Goal: Complete application form: Complete application form

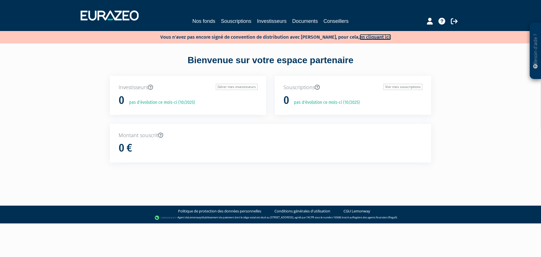
click at [372, 36] on link "en cliquant ici." at bounding box center [376, 37] width 32 height 6
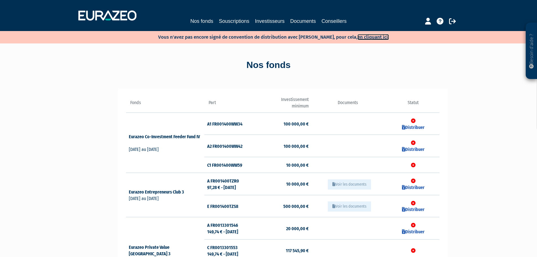
click at [357, 37] on link "en cliquant ici." at bounding box center [373, 37] width 32 height 6
click at [334, 21] on link "Conseillers" at bounding box center [334, 21] width 25 height 8
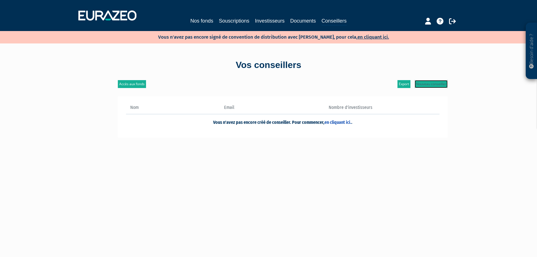
click at [426, 84] on link "Nouveau conseiller" at bounding box center [431, 84] width 33 height 8
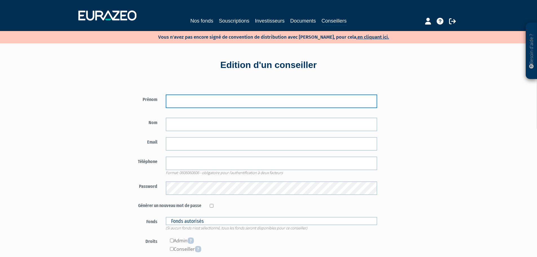
click at [231, 99] on input "text" at bounding box center [271, 101] width 211 height 14
type input "SOPHIE"
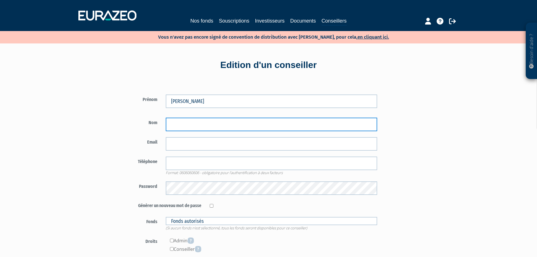
type input "Bleynat"
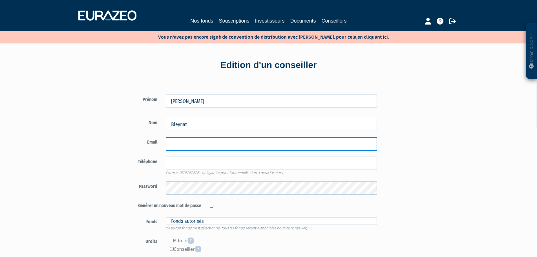
type input "s.bleynat@financeacapital.com"
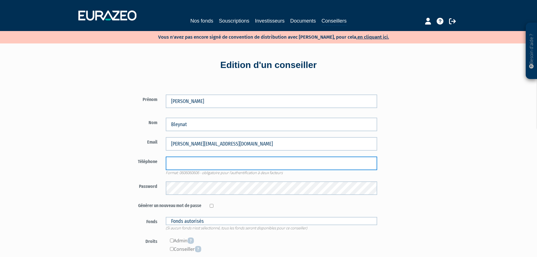
click at [215, 165] on input "tel" at bounding box center [271, 163] width 211 height 14
type input "0625742008"
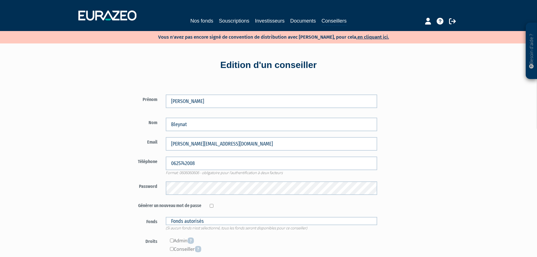
click at [280, 211] on div "Générer un nouveau mot de passe" at bounding box center [250, 205] width 264 height 11
click at [268, 205] on div at bounding box center [293, 204] width 176 height 8
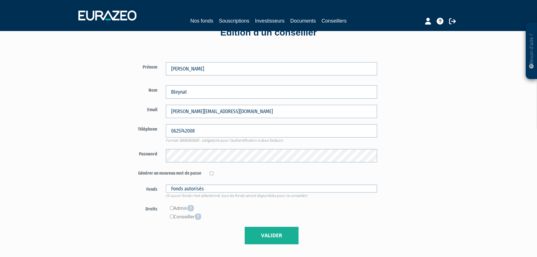
scroll to position [85, 0]
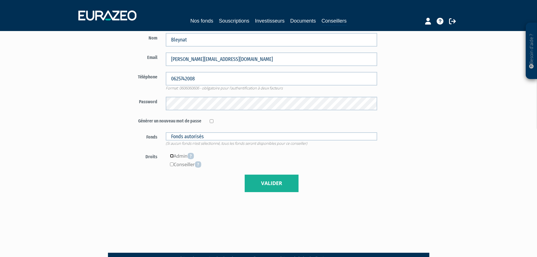
click at [171, 156] on input"] "checkbox" at bounding box center [172, 156] width 4 height 4
checkbox input"] "true"
click at [271, 183] on button "Valider" at bounding box center [272, 182] width 54 height 17
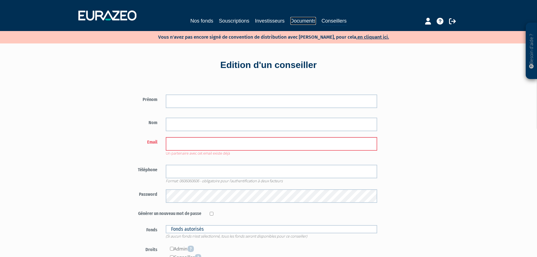
click at [310, 19] on link "Documents" at bounding box center [303, 21] width 26 height 8
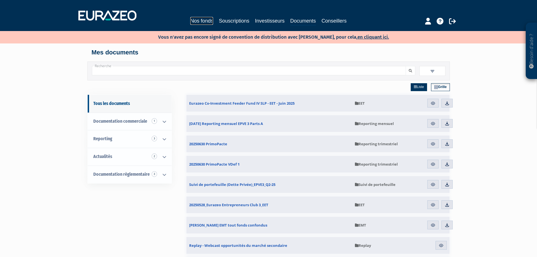
click at [194, 22] on link "Nos fonds" at bounding box center [201, 21] width 23 height 8
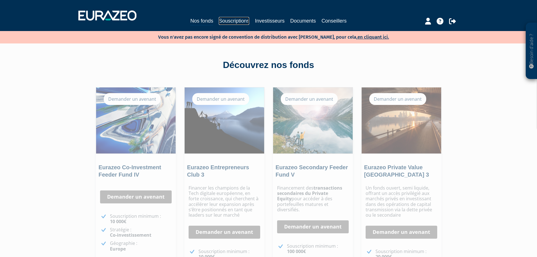
click at [229, 22] on link "Souscriptions" at bounding box center [234, 21] width 30 height 8
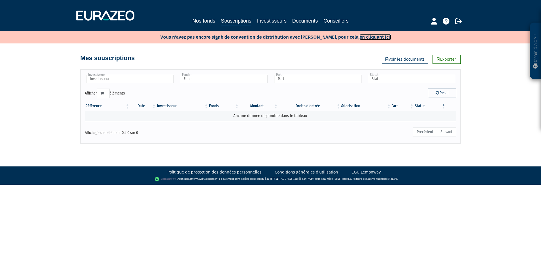
click at [377, 37] on link "en cliquant ici." at bounding box center [376, 37] width 32 height 6
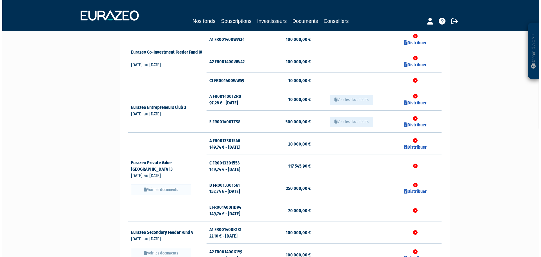
scroll to position [9, 0]
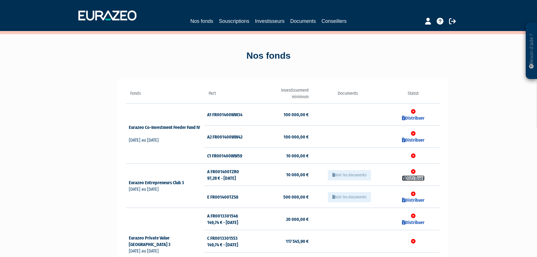
click at [412, 175] on link "Distribuer" at bounding box center [413, 177] width 23 height 5
checkbox input "true"
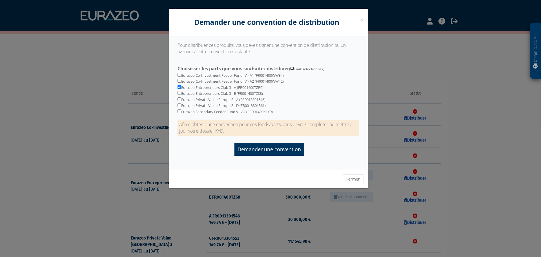
click at [293, 68] on input "Choisissez les parts que vous souhaitez distribuer ( Tout sélectionner)" at bounding box center [292, 69] width 4 height 4
checkbox input "true"
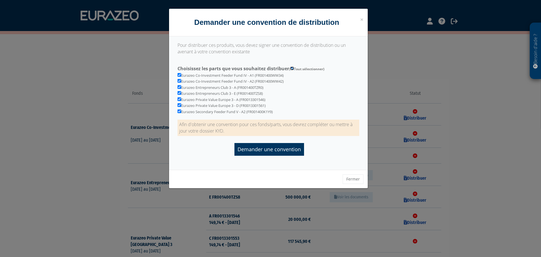
checkbox input "true"
click at [291, 147] on input "Demander une convention" at bounding box center [269, 149] width 70 height 13
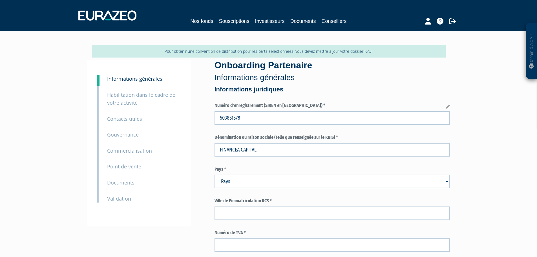
click at [268, 182] on select "Pays [GEOGRAPHIC_DATA] [GEOGRAPHIC_DATA] [GEOGRAPHIC_DATA] [GEOGRAPHIC_DATA] [G…" at bounding box center [331, 181] width 235 height 14
select select "75"
click at [214, 174] on select "Pays [GEOGRAPHIC_DATA] [GEOGRAPHIC_DATA] [GEOGRAPHIC_DATA] [GEOGRAPHIC_DATA] [G…" at bounding box center [331, 181] width 235 height 14
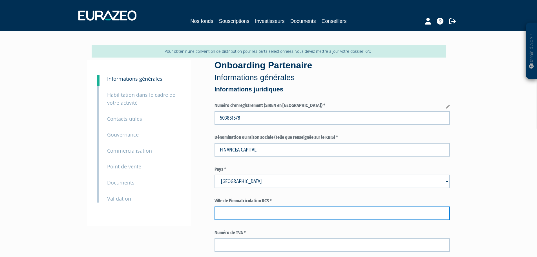
click at [255, 215] on input "text" at bounding box center [331, 213] width 235 height 14
type input "[GEOGRAPHIC_DATA]"
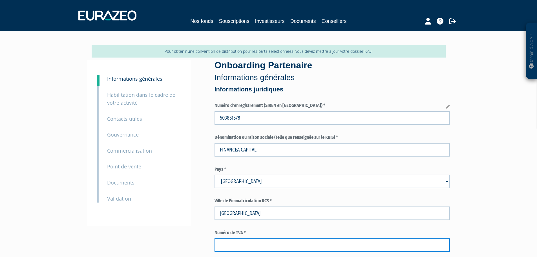
paste input "FR6050385157800032"
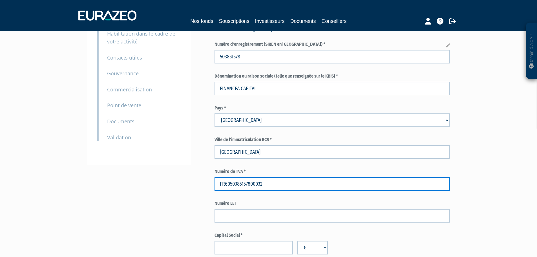
scroll to position [113, 0]
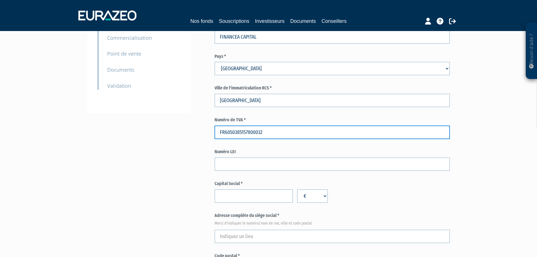
type input "FR6050385157800032"
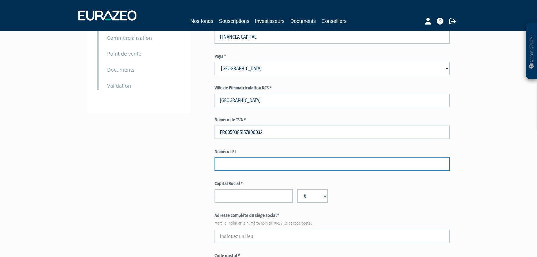
click at [256, 162] on input "text" at bounding box center [331, 164] width 235 height 14
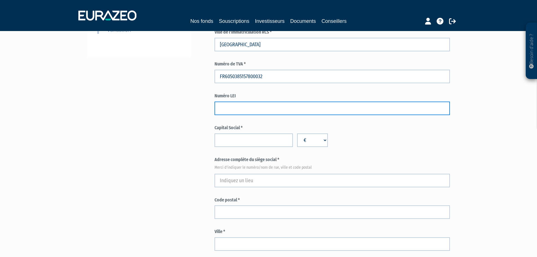
scroll to position [169, 0]
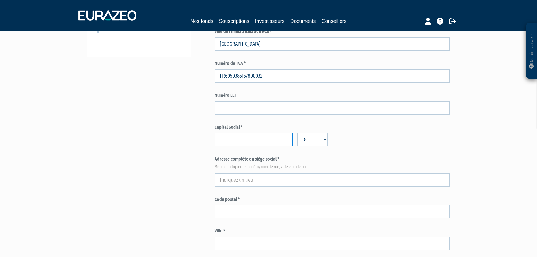
click at [258, 138] on input "number" at bounding box center [253, 140] width 78 height 14
type input "100000"
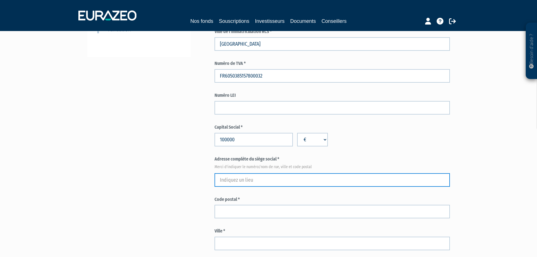
click at [266, 179] on input "text" at bounding box center [331, 180] width 235 height 14
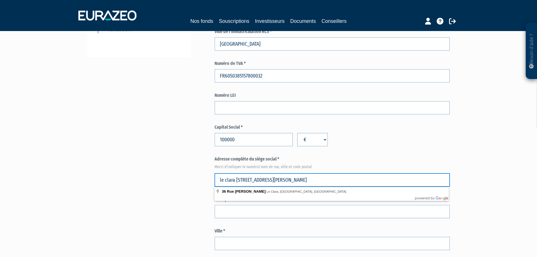
drag, startPoint x: 235, startPoint y: 179, endPoint x: 201, endPoint y: 179, distance: 33.8
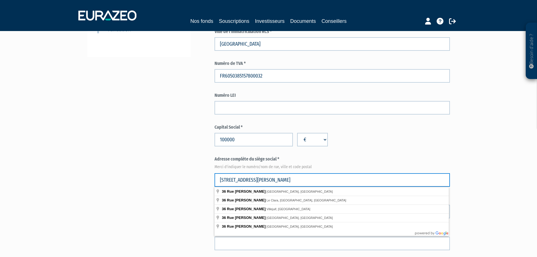
click at [310, 180] on input "36 rue jean mermoz" at bounding box center [331, 180] width 235 height 14
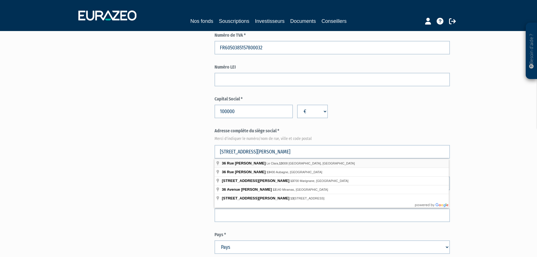
type input "Le Clara, 36 Rue Jean Mermoz, 13008 Marseille, France"
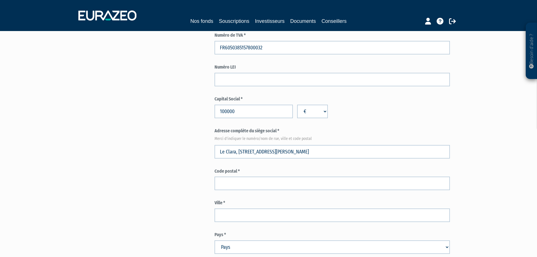
type input "Marseille"
select select "75"
type input "13008"
type input "36 Rue Jean Mermoz"
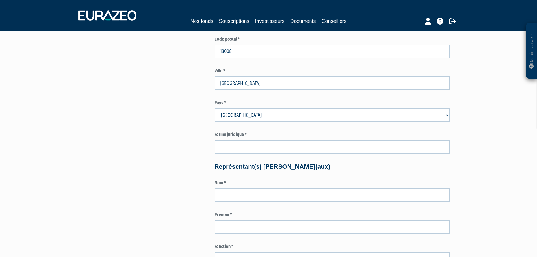
scroll to position [338, 0]
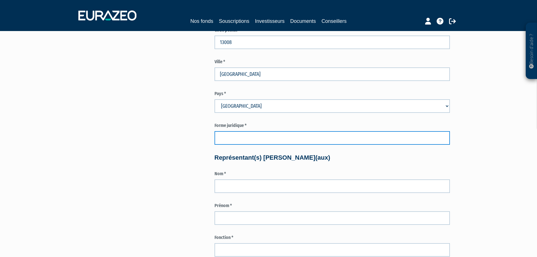
click at [298, 141] on input "text" at bounding box center [331, 138] width 235 height 14
type input "s"
type input "SARL"
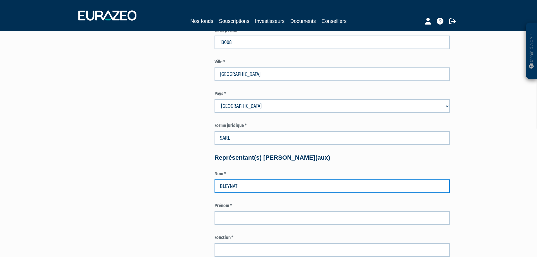
type input "BLEYNAT"
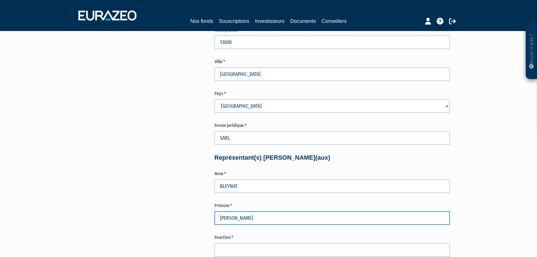
type input "SOPHIE"
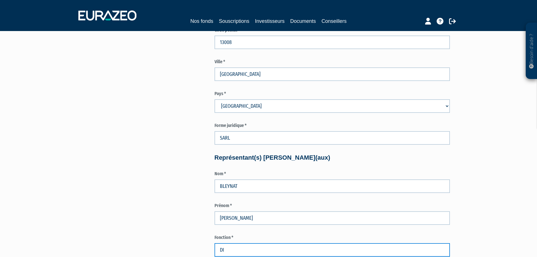
type input "D"
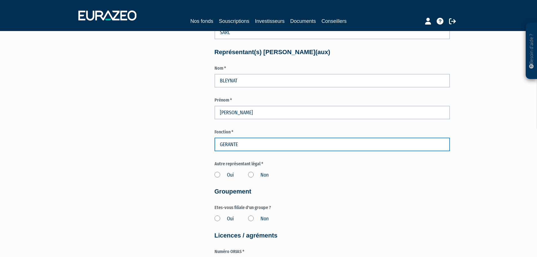
scroll to position [479, 0]
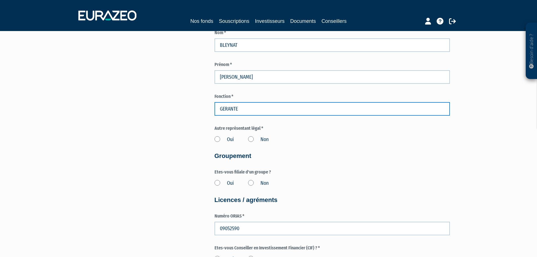
type input "GERANTE"
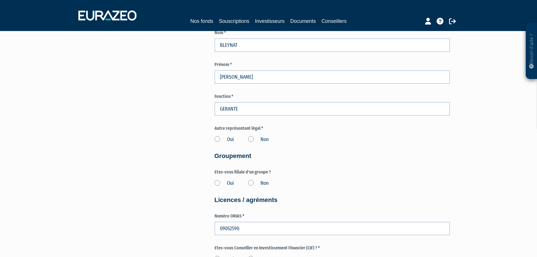
click at [253, 140] on label "Non" at bounding box center [258, 139] width 21 height 7
click at [0, 0] on input "Non" at bounding box center [0, 0] width 0 height 0
click at [251, 183] on label "Non" at bounding box center [258, 183] width 21 height 7
click at [0, 0] on input "Non" at bounding box center [0, 0] width 0 height 0
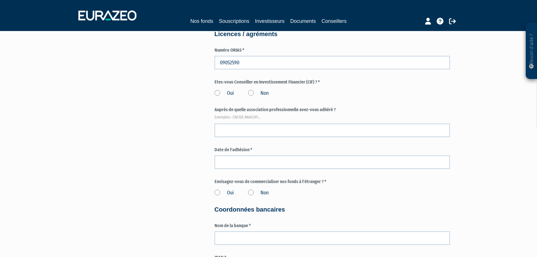
scroll to position [648, 0]
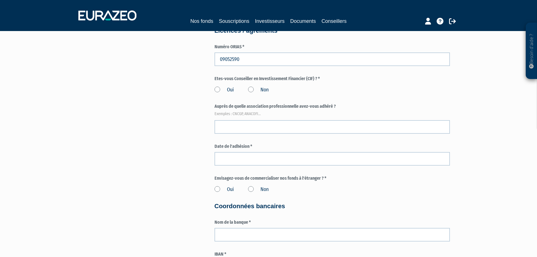
click at [218, 89] on label "Oui" at bounding box center [223, 89] width 19 height 7
click at [0, 0] on input "Oui" at bounding box center [0, 0] width 0 height 0
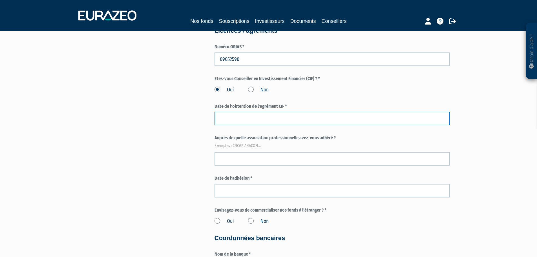
click at [246, 119] on input at bounding box center [331, 119] width 235 height 14
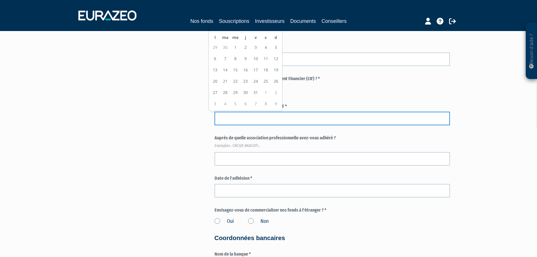
click at [226, 119] on input at bounding box center [331, 119] width 235 height 14
type input "21/02/2012"
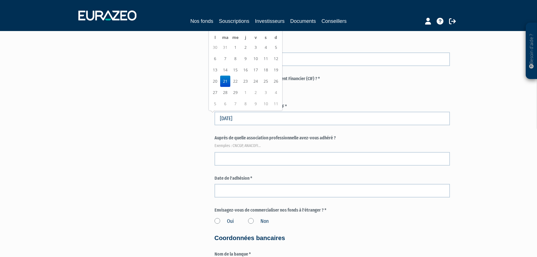
click at [222, 81] on td "21" at bounding box center [225, 81] width 10 height 11
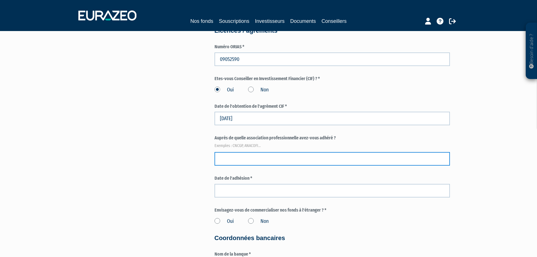
click at [261, 157] on input "text" at bounding box center [331, 159] width 235 height 14
type input "ANACOFI"
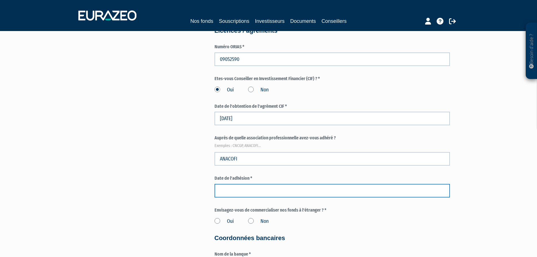
click at [246, 189] on input at bounding box center [331, 191] width 235 height 14
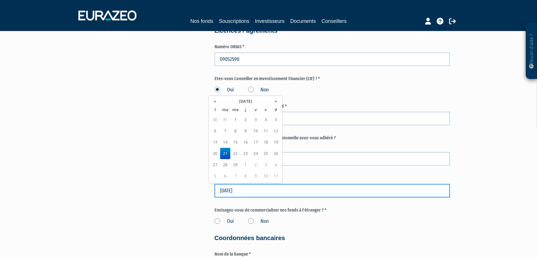
type input "21/02/2012"
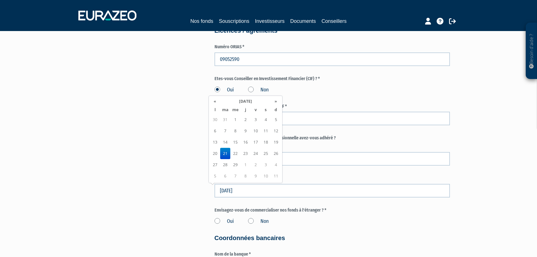
click at [227, 153] on td "21" at bounding box center [225, 153] width 10 height 11
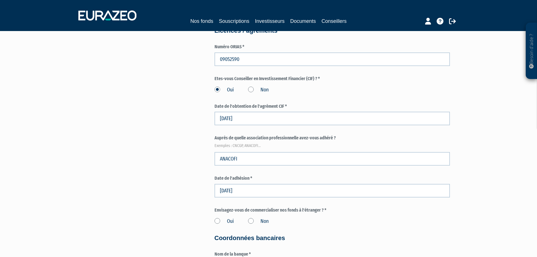
click at [253, 220] on label "Non" at bounding box center [258, 221] width 21 height 7
click at [0, 0] on input "Non" at bounding box center [0, 0] width 0 height 0
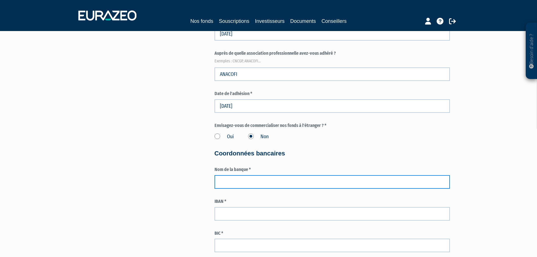
click at [257, 181] on input "text" at bounding box center [331, 182] width 235 height 14
click at [217, 180] on input "text" at bounding box center [331, 182] width 235 height 14
type input "b"
type input "BNP PARIBAS"
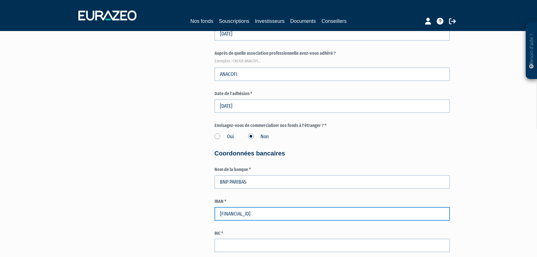
type input "FR7630004028020001002438668"
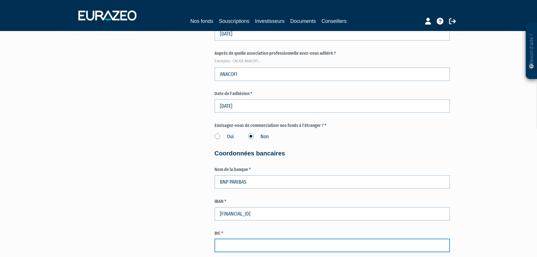
click at [242, 245] on input "text" at bounding box center [331, 245] width 235 height 14
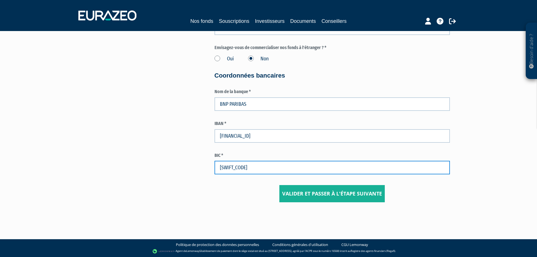
type input "BNPAFRPPXXX"
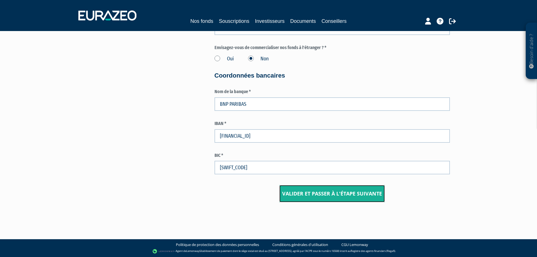
click at [309, 190] on input "Valider et passer à l'étape suivante" at bounding box center [331, 193] width 105 height 17
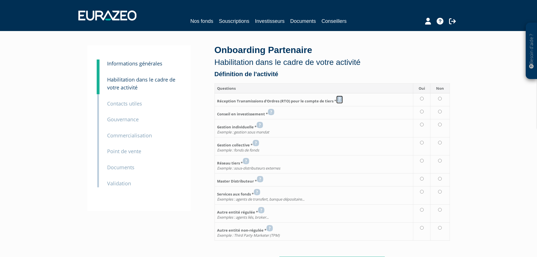
click at [340, 97] on icon at bounding box center [339, 99] width 6 height 7
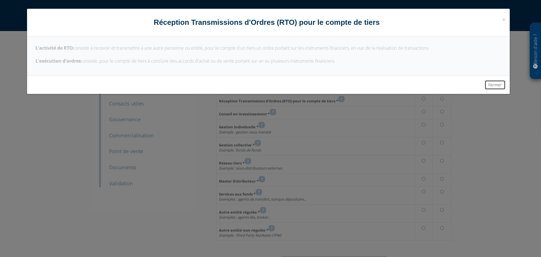
click at [493, 85] on button "Fermer" at bounding box center [495, 85] width 21 height 10
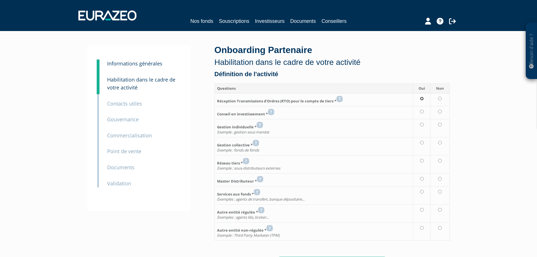
click at [423, 99] on input "radio" at bounding box center [422, 99] width 4 height 4
radio input "true"
click at [422, 110] on input "radio" at bounding box center [422, 112] width 4 height 4
radio input "true"
click at [423, 125] on input "radio" at bounding box center [422, 125] width 4 height 4
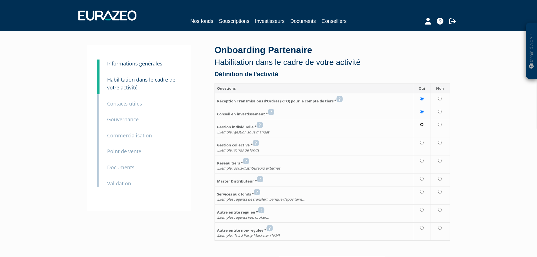
radio input "true"
click at [422, 142] on input "radio" at bounding box center [422, 143] width 4 height 4
radio input "true"
click at [424, 160] on input "radio" at bounding box center [422, 161] width 4 height 4
radio input "true"
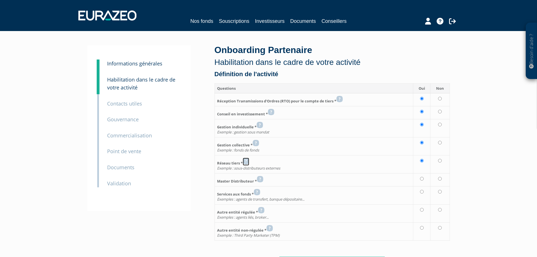
click at [247, 161] on icon at bounding box center [246, 161] width 6 height 7
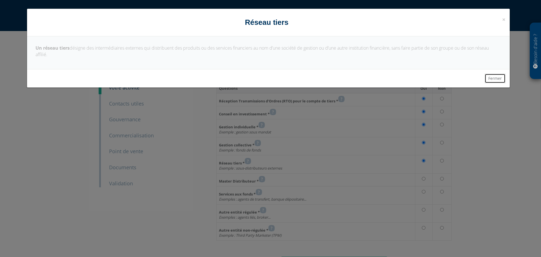
click at [491, 75] on button "Fermer" at bounding box center [495, 79] width 21 height 10
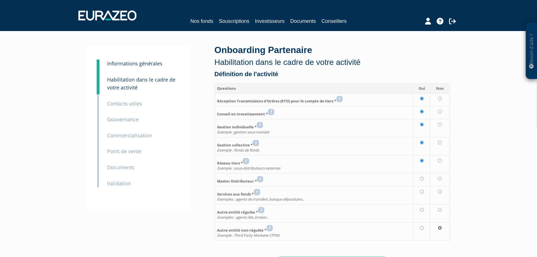
click at [440, 227] on input "radio" at bounding box center [440, 228] width 4 height 4
radio input "true"
click at [441, 208] on input "radio" at bounding box center [440, 210] width 4 height 4
radio input "true"
click at [440, 191] on input "radio" at bounding box center [440, 192] width 4 height 4
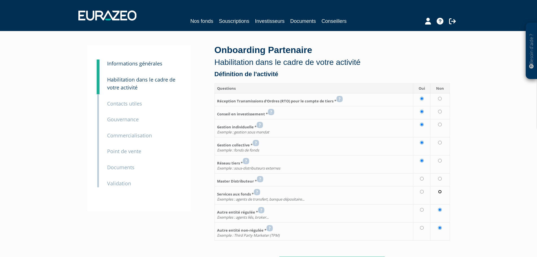
radio input "true"
click at [260, 178] on icon at bounding box center [260, 179] width 6 height 7
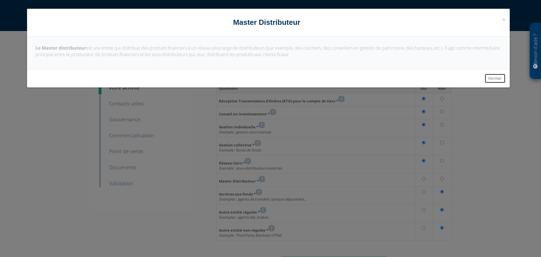
click at [499, 81] on button "Fermer" at bounding box center [495, 79] width 21 height 10
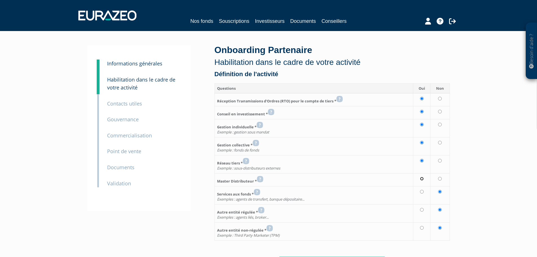
click at [420, 178] on input "radio" at bounding box center [422, 179] width 4 height 4
radio input "true"
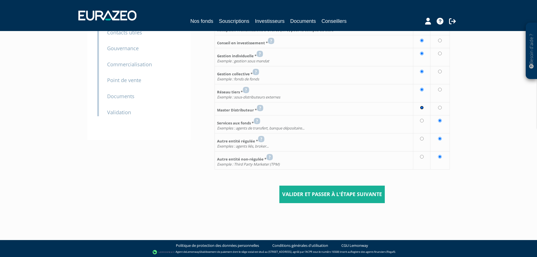
scroll to position [72, 0]
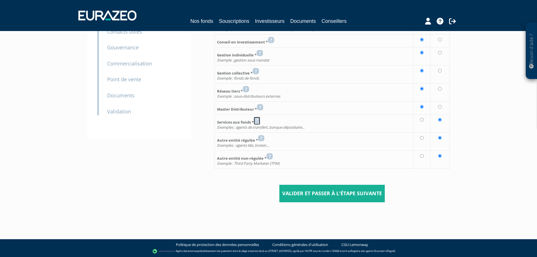
click at [258, 118] on icon at bounding box center [257, 120] width 6 height 7
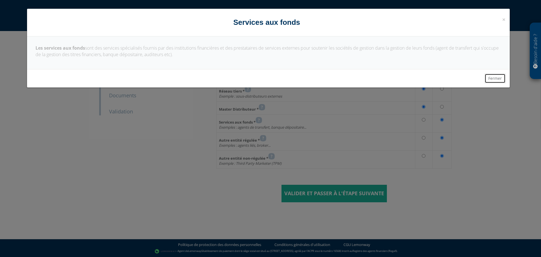
click at [491, 78] on button "Fermer" at bounding box center [495, 79] width 21 height 10
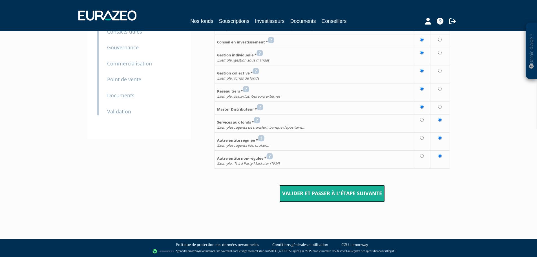
click at [344, 196] on input "Valider et passer à l'étape suivante" at bounding box center [331, 193] width 105 height 17
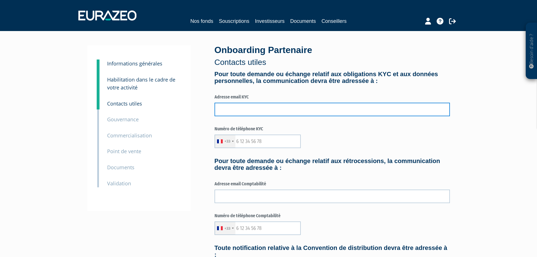
click at [285, 112] on input "text" at bounding box center [331, 110] width 235 height 14
type input "[PERSON_NAME][EMAIL_ADDRESS][DOMAIN_NAME]"
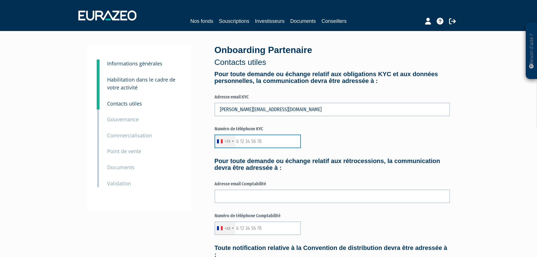
type input "0625742008"
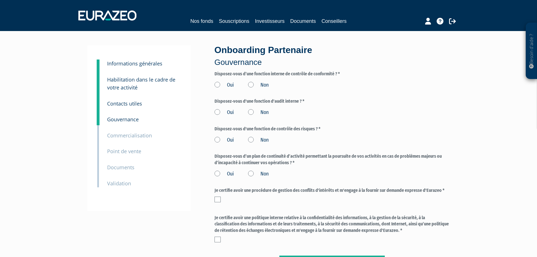
click at [219, 85] on label "Oui" at bounding box center [223, 84] width 19 height 7
click at [0, 0] on input "Oui" at bounding box center [0, 0] width 0 height 0
click at [217, 112] on label "Oui" at bounding box center [223, 112] width 19 height 7
click at [0, 0] on input "Oui" at bounding box center [0, 0] width 0 height 0
click at [217, 140] on label "Oui" at bounding box center [223, 139] width 19 height 7
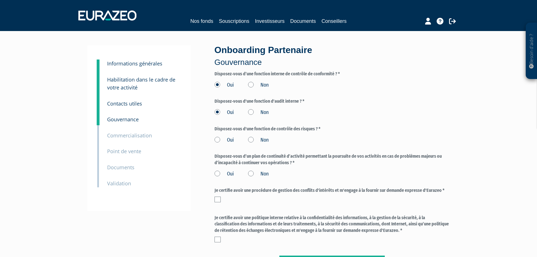
click at [0, 0] on input "Oui" at bounding box center [0, 0] width 0 height 0
click at [218, 173] on label "Oui" at bounding box center [223, 173] width 19 height 7
click at [0, 0] on input "Oui" at bounding box center [0, 0] width 0 height 0
click at [217, 199] on label at bounding box center [217, 199] width 6 height 6
click at [0, 0] on input "checkbox" at bounding box center [0, 0] width 0 height 0
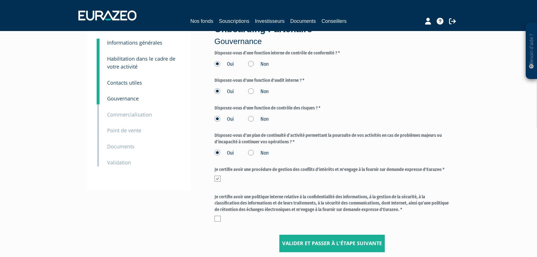
scroll to position [56, 0]
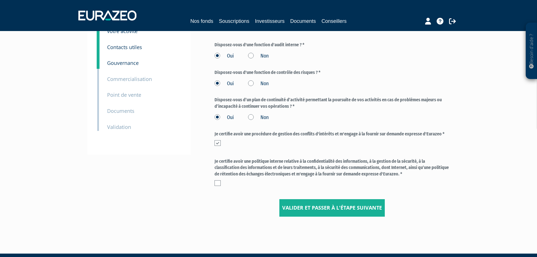
click at [215, 183] on label at bounding box center [217, 183] width 6 height 6
click at [0, 0] on input "checkbox" at bounding box center [0, 0] width 0 height 0
click at [330, 206] on input "Valider et passer à l'étape suivante" at bounding box center [331, 207] width 105 height 17
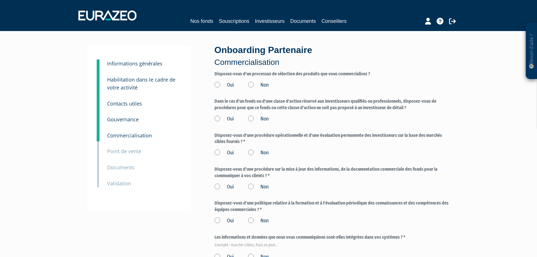
click at [218, 84] on label "Oui" at bounding box center [223, 84] width 19 height 7
click at [0, 0] on input "Oui" at bounding box center [0, 0] width 0 height 0
click at [218, 117] on label "Oui" at bounding box center [223, 118] width 19 height 7
click at [0, 0] on input "Oui" at bounding box center [0, 0] width 0 height 0
click at [216, 152] on label "Oui" at bounding box center [223, 152] width 19 height 7
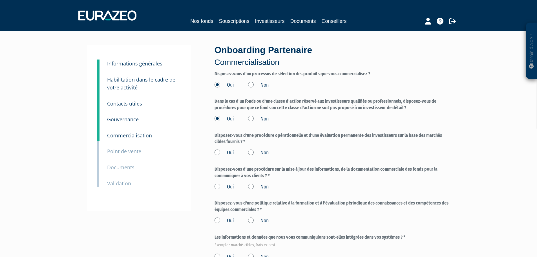
click at [0, 0] on input "Oui" at bounding box center [0, 0] width 0 height 0
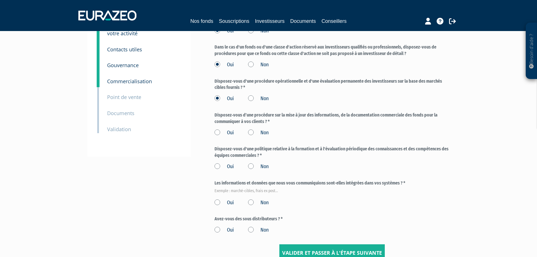
scroll to position [56, 0]
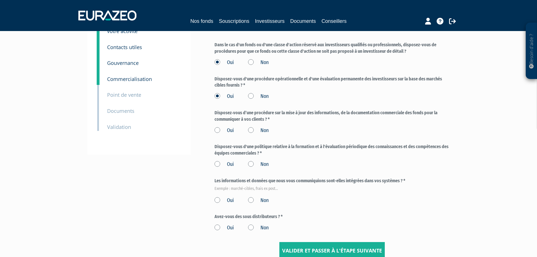
click at [217, 127] on label "Oui" at bounding box center [223, 130] width 19 height 7
click at [0, 0] on input "Oui" at bounding box center [0, 0] width 0 height 0
click at [214, 161] on label "Oui" at bounding box center [223, 164] width 19 height 7
click at [0, 0] on input "Oui" at bounding box center [0, 0] width 0 height 0
click at [216, 201] on label "Oui" at bounding box center [223, 200] width 19 height 7
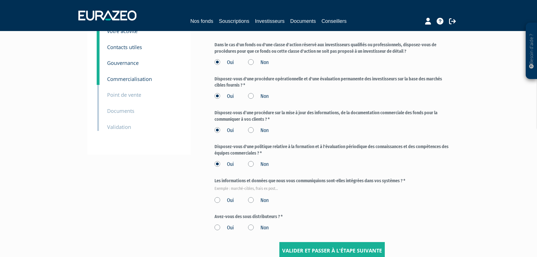
click at [0, 0] on input "Oui" at bounding box center [0, 0] width 0 height 0
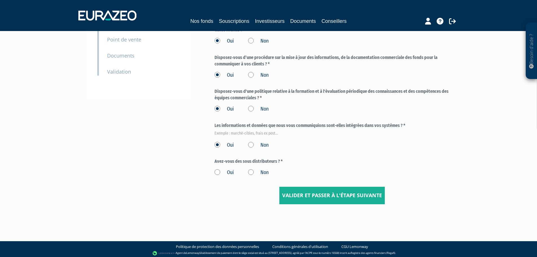
scroll to position [114, 0]
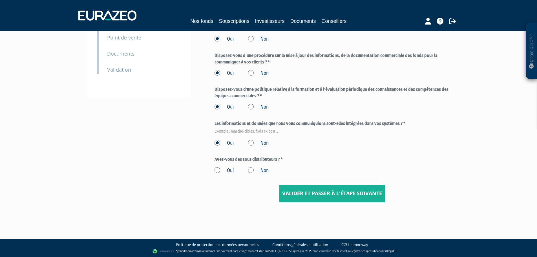
click at [218, 171] on label "Oui" at bounding box center [223, 170] width 19 height 7
click at [0, 0] on input "Oui" at bounding box center [0, 0] width 0 height 0
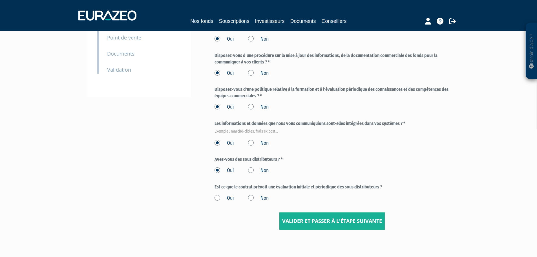
click at [252, 169] on label "Non" at bounding box center [258, 170] width 21 height 7
click at [0, 0] on input "Non" at bounding box center [0, 0] width 0 height 0
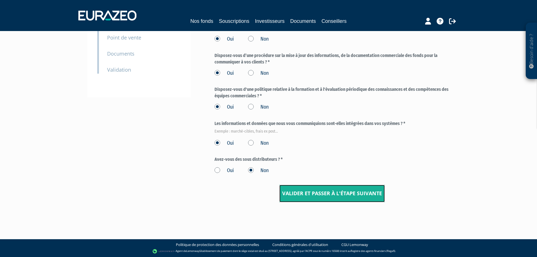
click at [312, 196] on input "Valider et passer à l'étape suivante" at bounding box center [331, 193] width 105 height 17
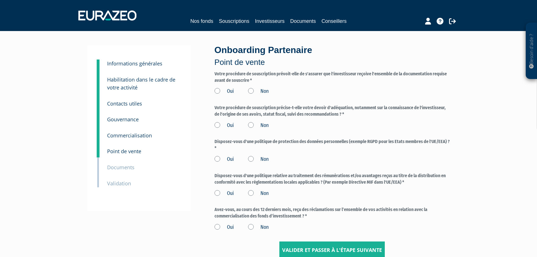
click at [217, 91] on label "Oui" at bounding box center [223, 91] width 19 height 7
click at [0, 0] on input "Oui" at bounding box center [0, 0] width 0 height 0
click at [218, 125] on label "Oui" at bounding box center [223, 125] width 19 height 7
click at [0, 0] on input "Oui" at bounding box center [0, 0] width 0 height 0
click at [218, 163] on form "Votre procédure de souscription prévoit-elle de s'assurer que l'investisseur re…" at bounding box center [331, 165] width 235 height 188
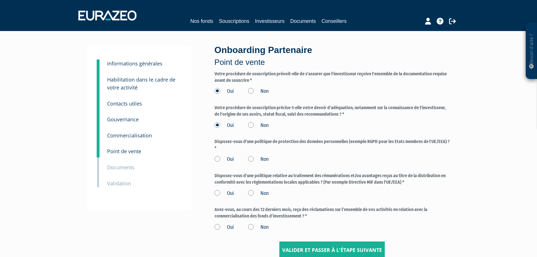
click at [217, 160] on label "Oui" at bounding box center [223, 159] width 19 height 7
click at [0, 0] on input "Oui" at bounding box center [0, 0] width 0 height 0
click at [217, 193] on label "Oui" at bounding box center [223, 193] width 19 height 7
click at [0, 0] on input "Oui" at bounding box center [0, 0] width 0 height 0
click at [252, 226] on label "Non" at bounding box center [258, 226] width 21 height 7
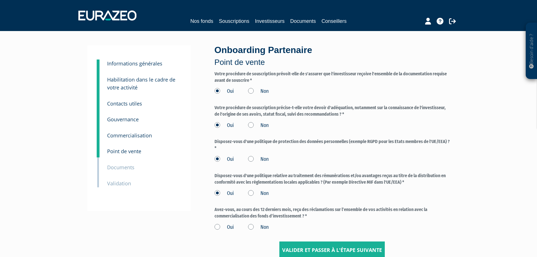
click at [0, 0] on input "Non" at bounding box center [0, 0] width 0 height 0
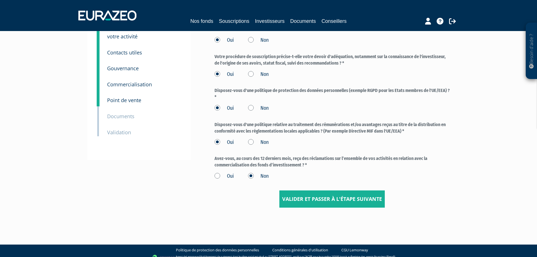
scroll to position [56, 0]
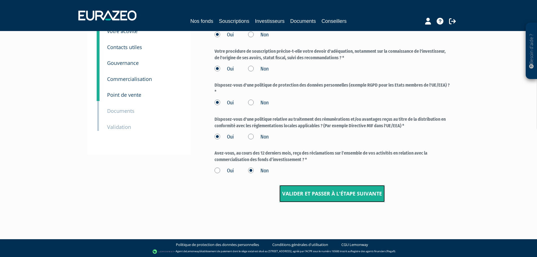
click at [333, 191] on input "Valider et passer à l'étape suivante" at bounding box center [331, 193] width 105 height 17
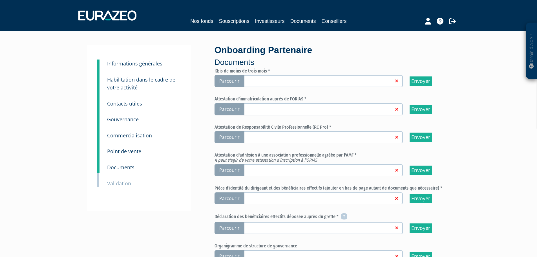
click at [376, 80] on link at bounding box center [318, 81] width 150 height 6
click at [0, 0] on input "Parcourir" at bounding box center [0, 0] width 0 height 0
click at [230, 106] on span "Parcourir" at bounding box center [229, 109] width 30 height 12
click at [0, 0] on input "Parcourir" at bounding box center [0, 0] width 0 height 0
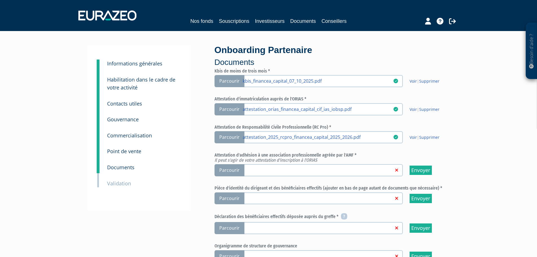
click at [225, 167] on span "Parcourir" at bounding box center [229, 170] width 30 height 12
click at [0, 0] on input "Parcourir" at bounding box center [0, 0] width 0 height 0
click at [229, 198] on span "Parcourir" at bounding box center [229, 198] width 30 height 12
click at [0, 0] on input "Parcourir" at bounding box center [0, 0] width 0 height 0
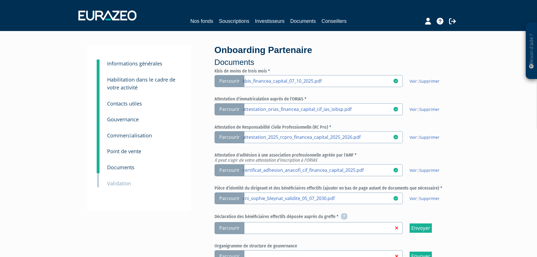
click at [231, 228] on span "Parcourir" at bounding box center [229, 228] width 30 height 12
click at [0, 0] on input "Parcourir" at bounding box center [0, 0] width 0 height 0
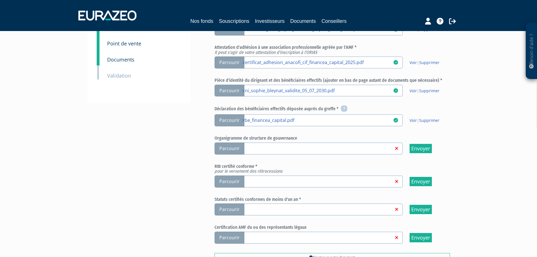
scroll to position [113, 0]
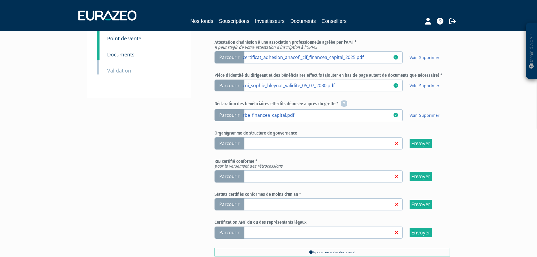
click at [231, 203] on span "Parcourir" at bounding box center [229, 204] width 30 height 12
click at [0, 0] on input "Parcourir" at bounding box center [0, 0] width 0 height 0
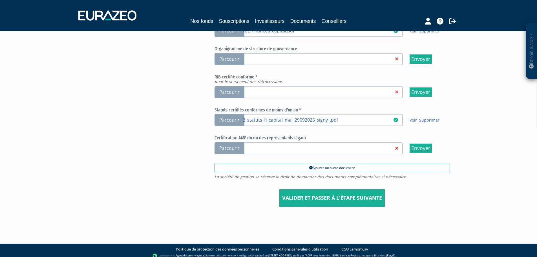
scroll to position [197, 0]
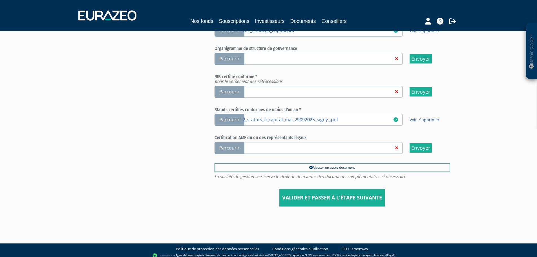
click at [236, 145] on span "Parcourir" at bounding box center [229, 148] width 30 height 12
click at [0, 0] on input "Parcourir" at bounding box center [0, 0] width 0 height 0
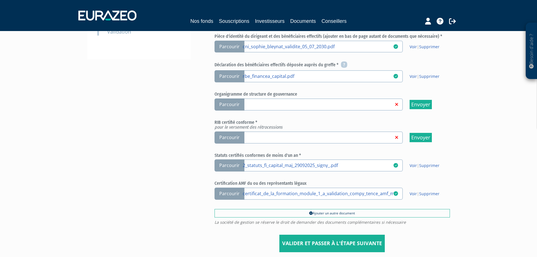
scroll to position [197, 0]
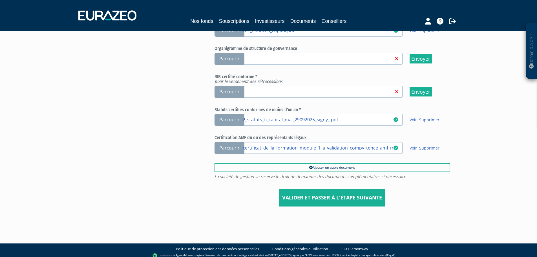
click at [229, 146] on span "Parcourir" at bounding box center [229, 148] width 30 height 12
click at [0, 0] on input "Parcourir certificat_de_la_formation_module_1_a_validation_compy_tence_amf_mars…" at bounding box center [0, 0] width 0 height 0
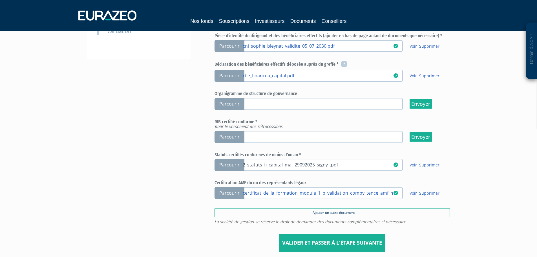
scroll to position [197, 0]
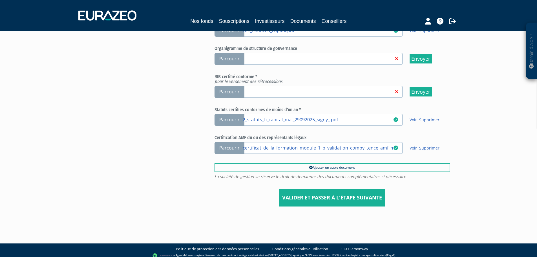
click at [233, 148] on span "Parcourir" at bounding box center [229, 148] width 30 height 12
click at [0, 0] on input "Parcourir certificat_de_la_formation_module_1_b_validation_compy_tence_amf_mars…" at bounding box center [0, 0] width 0 height 0
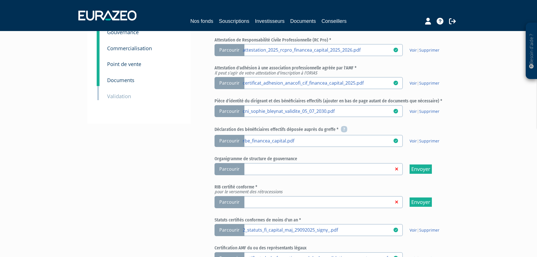
scroll to position [141, 0]
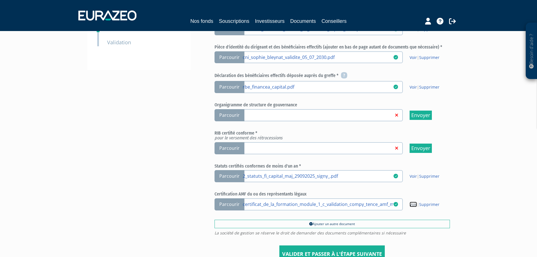
click at [414, 204] on link "Voir" at bounding box center [412, 203] width 7 height 5
click at [223, 149] on span "Parcourir" at bounding box center [229, 148] width 30 height 12
click at [0, 0] on input "Parcourir" at bounding box center [0, 0] width 0 height 0
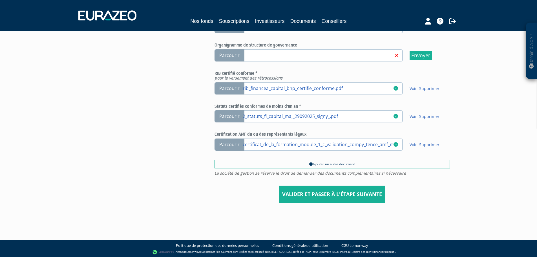
scroll to position [201, 0]
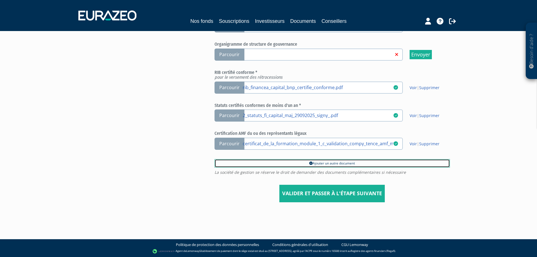
click at [329, 162] on link "Ajouter un autre document" at bounding box center [331, 163] width 235 height 8
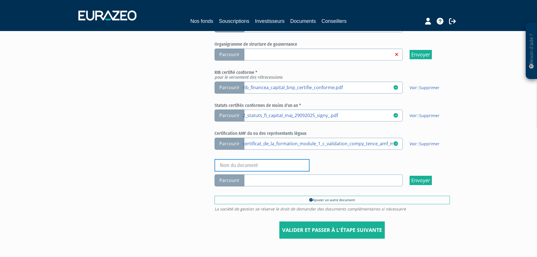
click at [279, 163] on input "text" at bounding box center [261, 165] width 95 height 12
type input "CERTIFICATION AMF MODUL 1A"
click at [378, 183] on label "Parcourir" at bounding box center [308, 180] width 188 height 12
click at [0, 0] on input "Parcourir" at bounding box center [0, 0] width 0 height 0
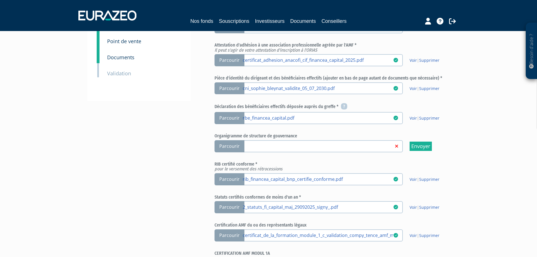
scroll to position [141, 0]
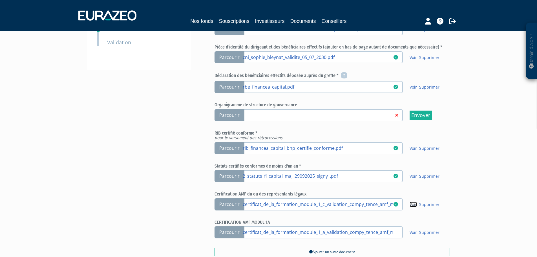
click at [411, 206] on link "Voir" at bounding box center [412, 203] width 7 height 5
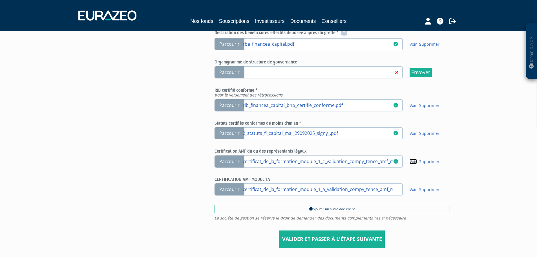
scroll to position [229, 0]
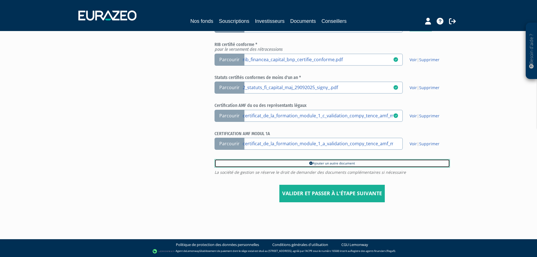
click at [312, 164] on link "Ajouter un autre document" at bounding box center [331, 163] width 235 height 8
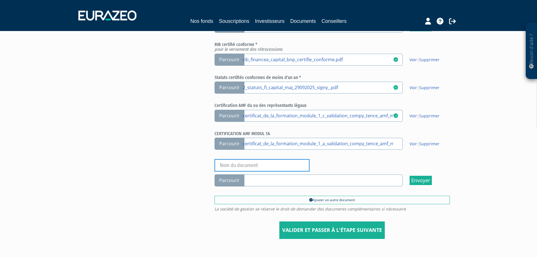
click at [264, 168] on input "text" at bounding box center [261, 165] width 95 height 12
type input "CERTIFICATION AMF MODULE 1B"
click at [320, 176] on label "Parcourir" at bounding box center [308, 180] width 188 height 12
click at [0, 0] on input "Parcourir" at bounding box center [0, 0] width 0 height 0
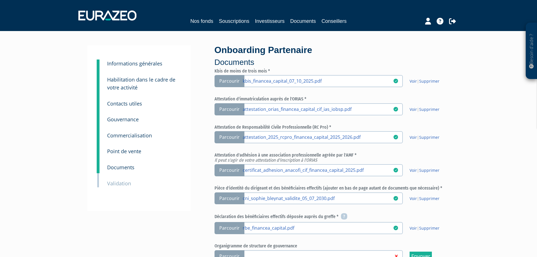
click at [321, 231] on label "Parcourir rbe_financea_capital.pdf" at bounding box center [308, 228] width 188 height 12
click at [0, 0] on input "Parcourir rbe_financea_capital.pdf" at bounding box center [0, 0] width 0 height 0
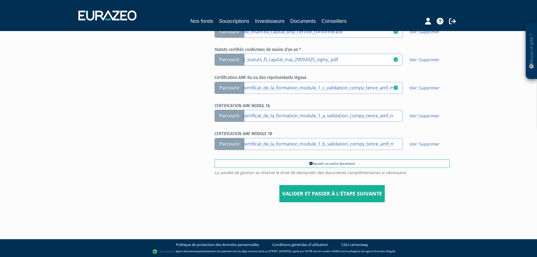
scroll to position [258, 0]
click at [339, 198] on input "Valider et passer à l'étape suivante" at bounding box center [331, 193] width 105 height 17
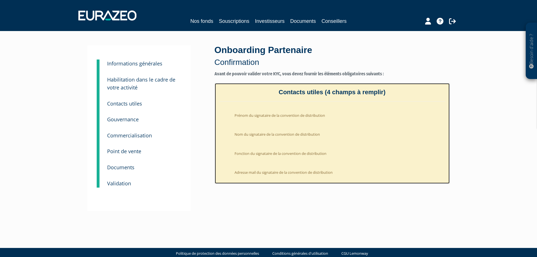
click at [304, 114] on li "Prénom du signataire de la convention de distribution" at bounding box center [337, 114] width 215 height 14
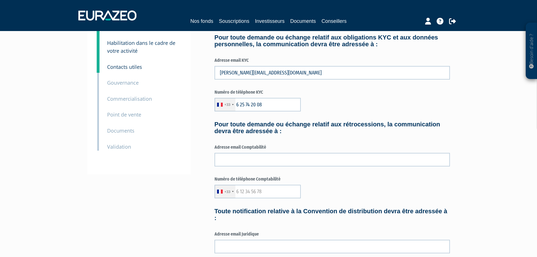
scroll to position [113, 0]
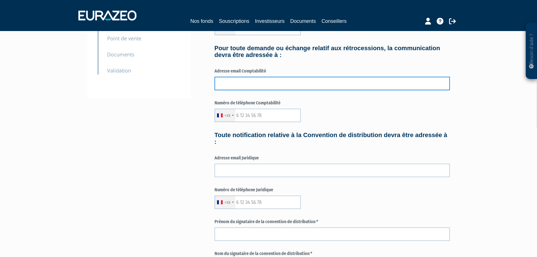
click at [303, 82] on input "text" at bounding box center [331, 84] width 235 height 14
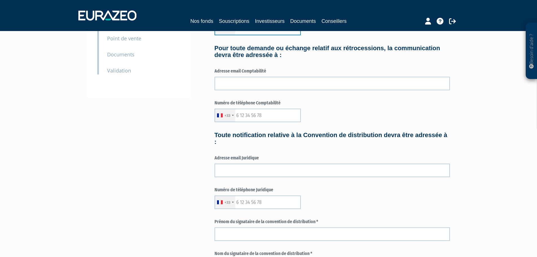
type input "0625742008"
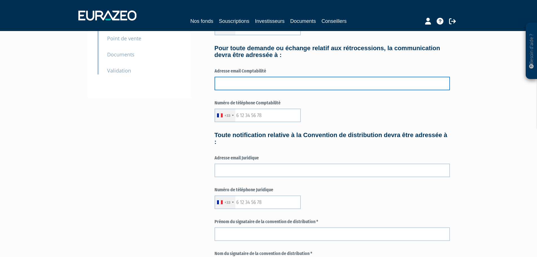
type input "s.bleynat@financeacapital.com"
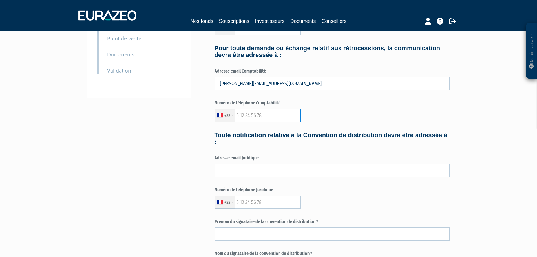
click at [270, 117] on input "text" at bounding box center [257, 115] width 86 height 14
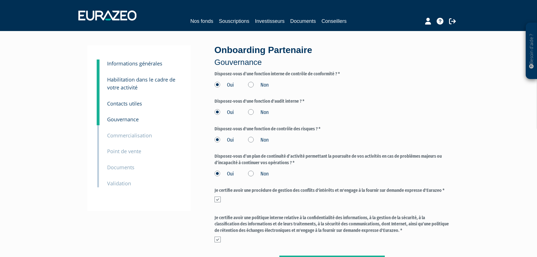
click at [253, 112] on label "Non" at bounding box center [258, 112] width 21 height 7
click at [0, 0] on input "Non" at bounding box center [0, 0] width 0 height 0
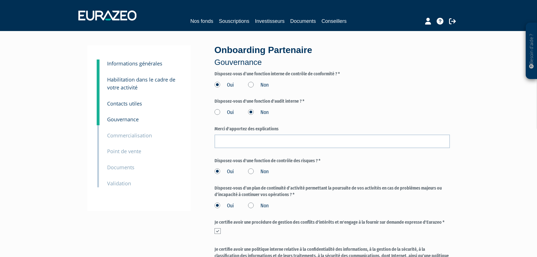
click at [220, 112] on label "Oui" at bounding box center [223, 112] width 19 height 7
click at [0, 0] on input "Oui" at bounding box center [0, 0] width 0 height 0
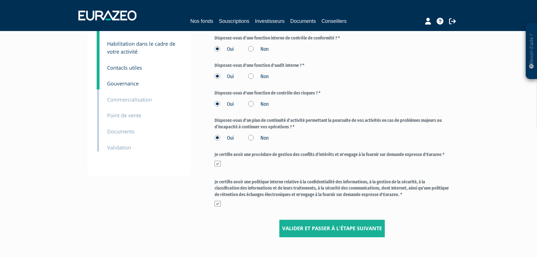
scroll to position [71, 0]
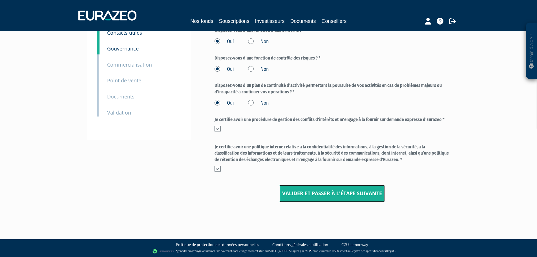
click at [322, 191] on input "Valider et passer à l'étape suivante" at bounding box center [331, 193] width 105 height 17
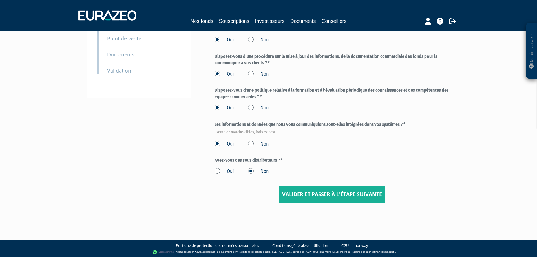
scroll to position [114, 0]
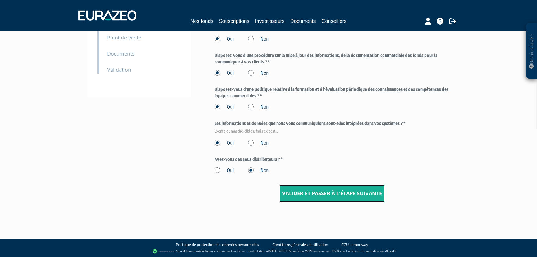
click at [322, 191] on input "Valider et passer à l'étape suivante" at bounding box center [331, 193] width 105 height 17
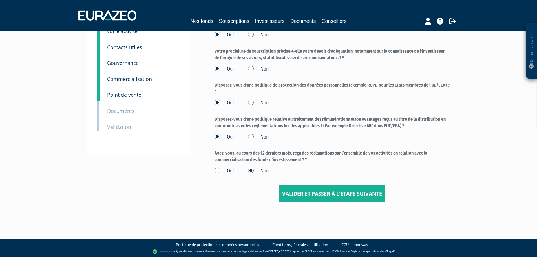
scroll to position [57, 0]
click at [322, 191] on input "Valider et passer à l'étape suivante" at bounding box center [331, 193] width 105 height 17
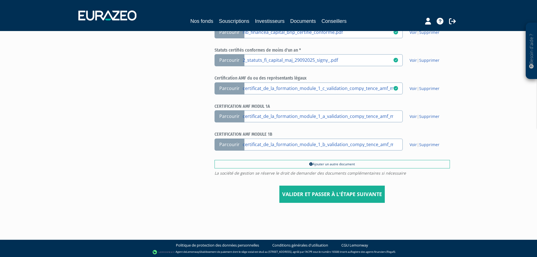
scroll to position [258, 0]
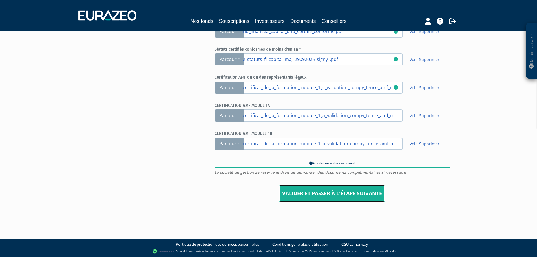
click at [320, 197] on input "Valider et passer à l'étape suivante" at bounding box center [331, 193] width 105 height 17
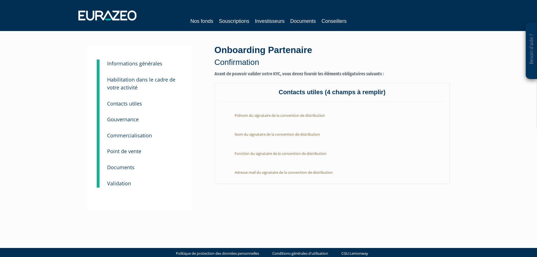
scroll to position [9, 0]
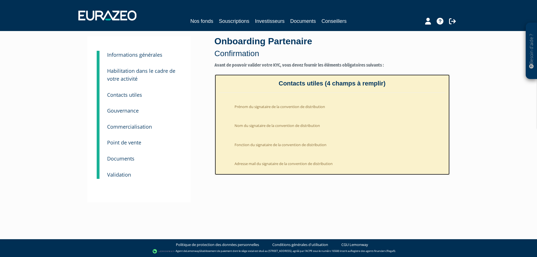
click at [293, 83] on h4 "Contacts utiles (4 champs à remplir)" at bounding box center [332, 86] width 226 height 13
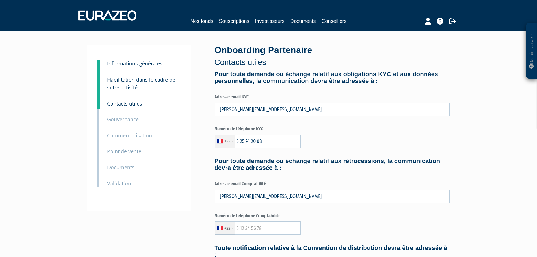
click at [308, 143] on div "+33 France +33 Germany (Deutschland) +49 Switzerland (Schweiz) +41 Belgium (Bel…" at bounding box center [331, 141] width 235 height 14
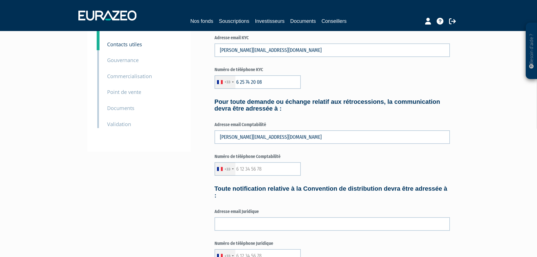
scroll to position [113, 0]
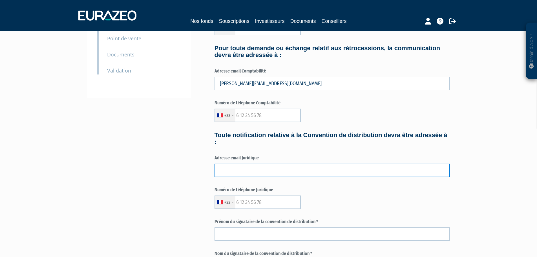
click at [297, 169] on input "text" at bounding box center [331, 170] width 235 height 14
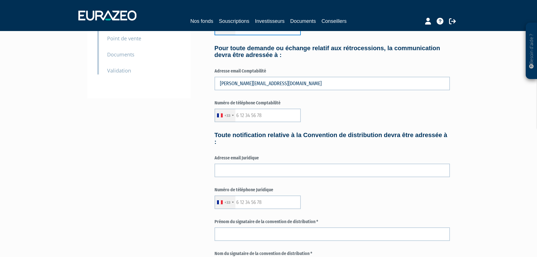
type input "0625742008"
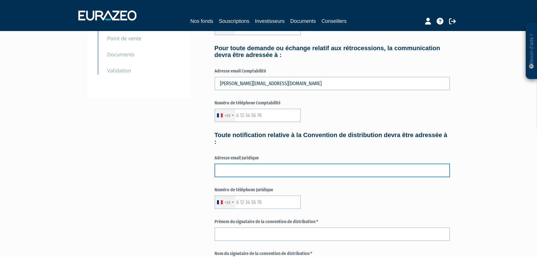
type input "[PERSON_NAME][EMAIL_ADDRESS][DOMAIN_NAME]"
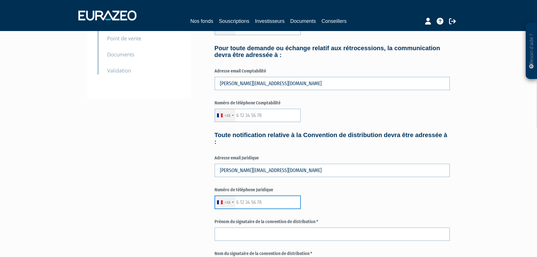
click at [264, 200] on input "text" at bounding box center [257, 202] width 86 height 14
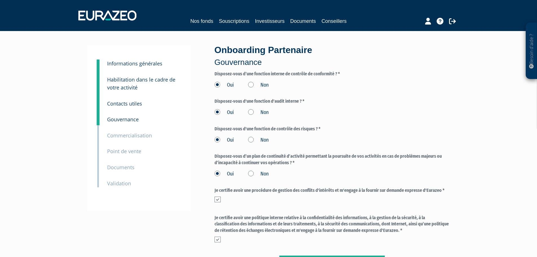
click at [130, 104] on small "Contacts utiles" at bounding box center [124, 103] width 35 height 7
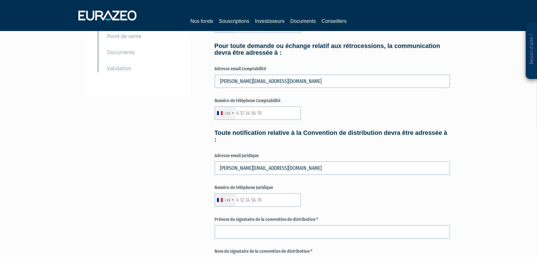
scroll to position [141, 0]
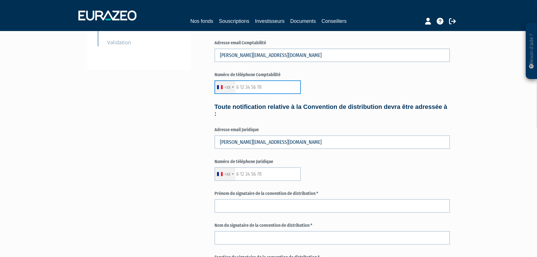
click at [245, 82] on input "text" at bounding box center [257, 87] width 86 height 14
type input "625742008"
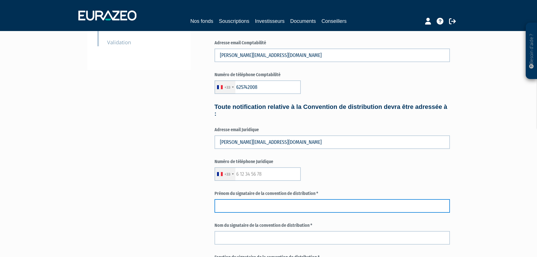
click at [375, 204] on input "text" at bounding box center [331, 206] width 235 height 14
type input "[PERSON_NAME]"
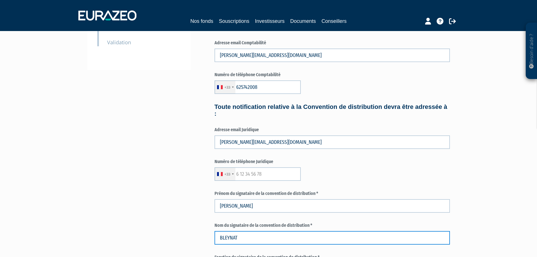
type input "BLEYNAT"
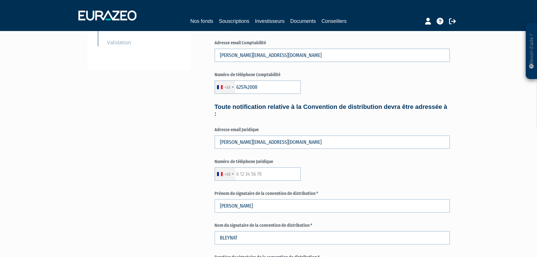
scroll to position [274, 0]
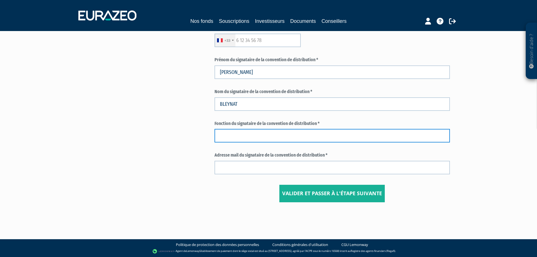
click at [314, 132] on input "text" at bounding box center [331, 136] width 235 height 14
type input "GERANTE CIF"
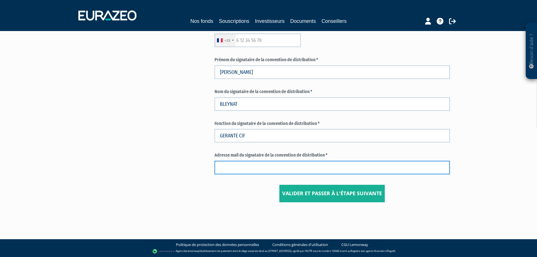
click at [305, 165] on input "text" at bounding box center [331, 168] width 235 height 14
type input "S"
type input "s.bleynat@financeacapital.com"
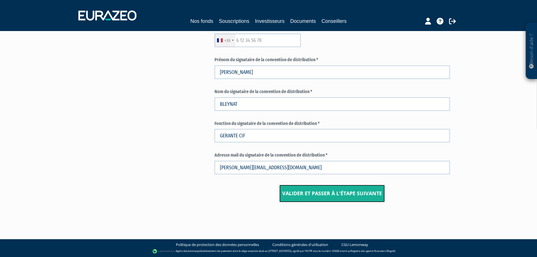
click at [305, 188] on input "Valider et passer à l'étape suivante" at bounding box center [331, 193] width 105 height 17
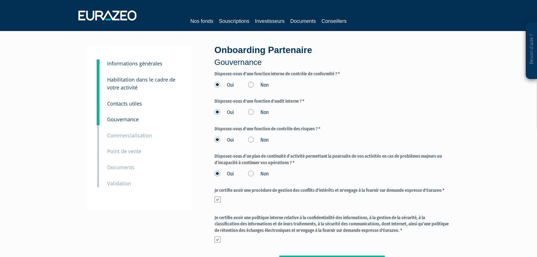
scroll to position [71, 0]
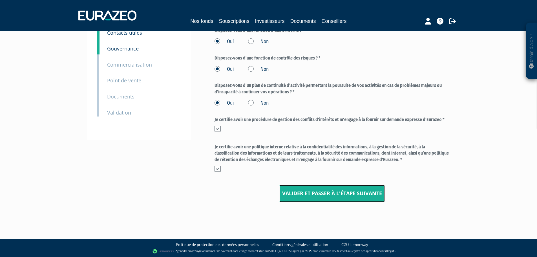
click at [305, 188] on input "Valider et passer à l'étape suivante" at bounding box center [331, 193] width 105 height 17
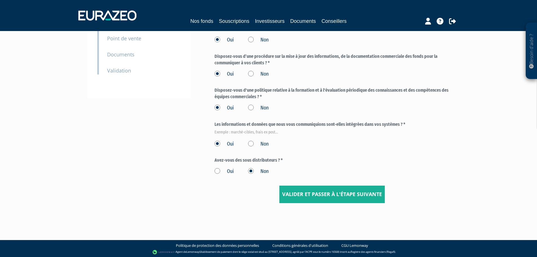
scroll to position [114, 0]
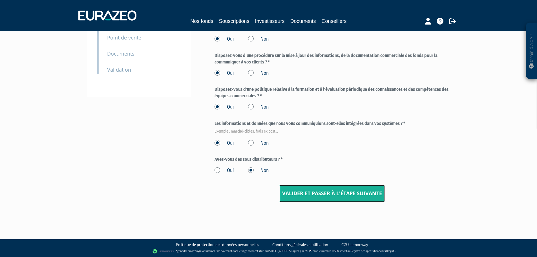
click at [307, 196] on input "Valider et passer à l'étape suivante" at bounding box center [331, 193] width 105 height 17
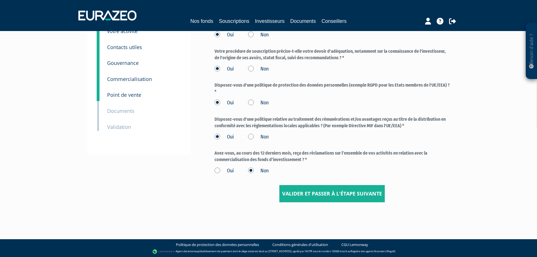
scroll to position [57, 0]
click at [307, 200] on input "Valider et passer à l'étape suivante" at bounding box center [331, 193] width 105 height 17
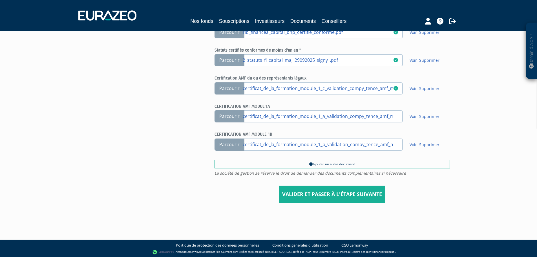
scroll to position [258, 0]
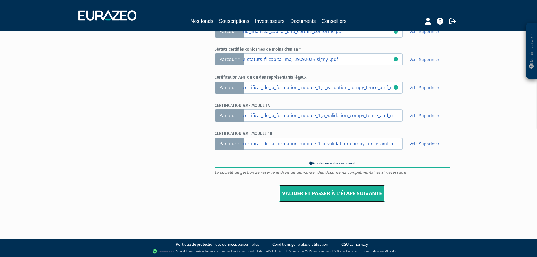
click at [307, 196] on input "Valider et passer à l'étape suivante" at bounding box center [331, 193] width 105 height 17
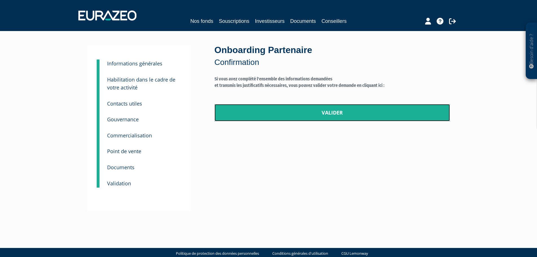
drag, startPoint x: 320, startPoint y: 110, endPoint x: 293, endPoint y: 21, distance: 93.3
click at [320, 110] on link "Valider" at bounding box center [331, 112] width 235 height 17
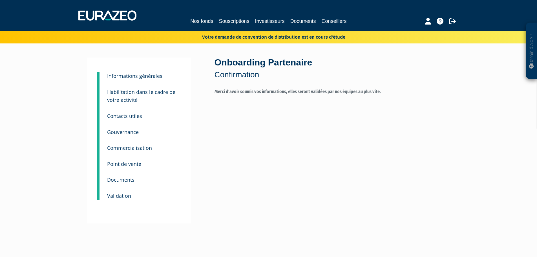
scroll to position [21, 0]
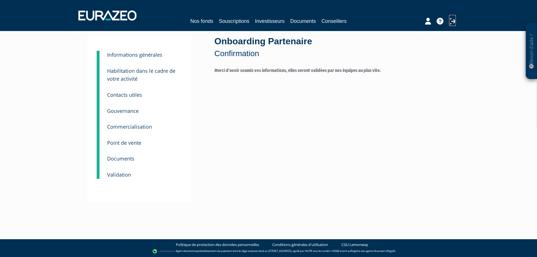
click at [452, 18] on icon at bounding box center [452, 21] width 7 height 7
